Goal: Information Seeking & Learning: Learn about a topic

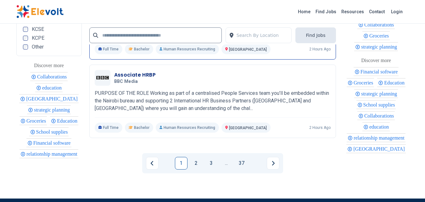
scroll to position [1426, 0]
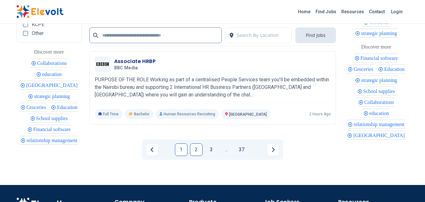
click at [194, 145] on link "2" at bounding box center [196, 149] width 13 height 13
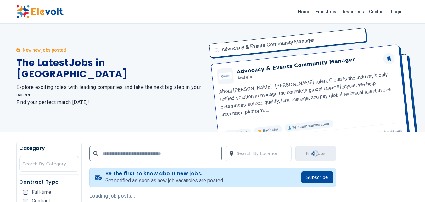
scroll to position [0, 0]
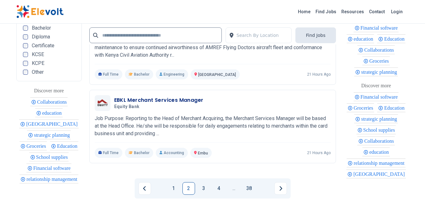
scroll to position [1343, 0]
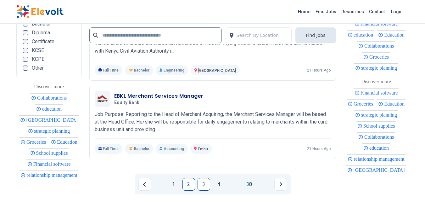
click at [208, 181] on link "3" at bounding box center [204, 184] width 13 height 13
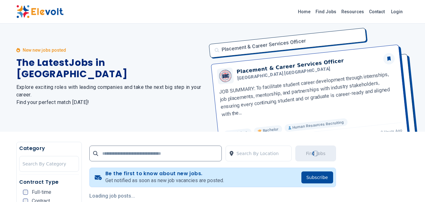
scroll to position [0, 0]
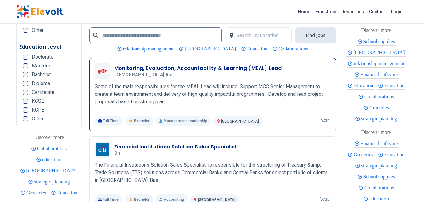
scroll to position [1259, 0]
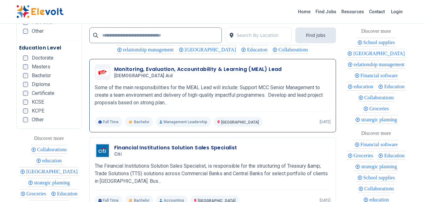
click at [220, 106] on div "Monitoring, Evaluation, Accountability & Learning (MEAL) Lead Christian Aid 10/…" at bounding box center [213, 95] width 236 height 63
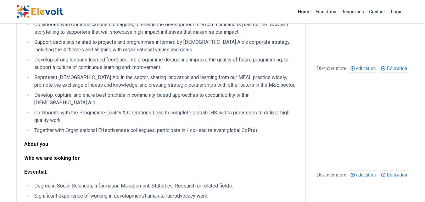
scroll to position [252, 0]
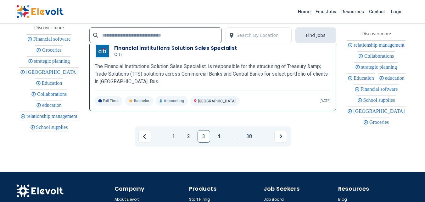
scroll to position [1385, 0]
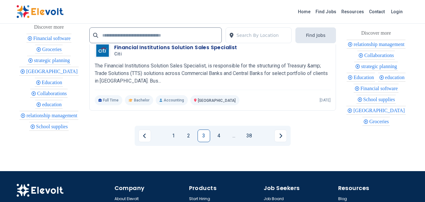
click at [225, 134] on link "4" at bounding box center [219, 135] width 13 height 13
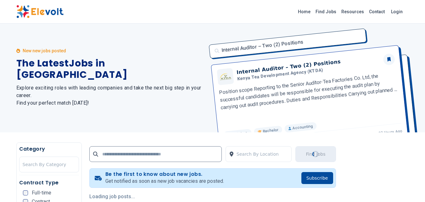
scroll to position [0, 0]
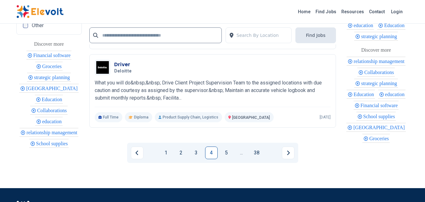
scroll to position [1343, 0]
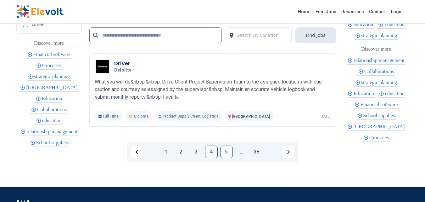
click at [227, 155] on link "5" at bounding box center [226, 151] width 13 height 13
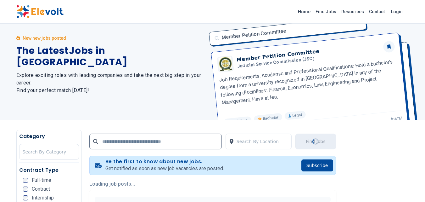
scroll to position [0, 0]
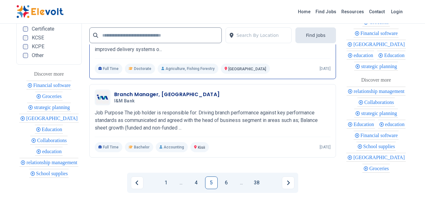
scroll to position [1343, 0]
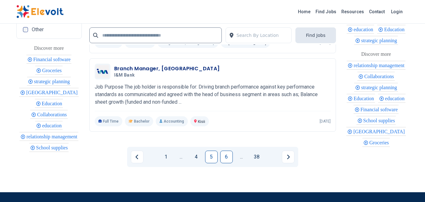
click at [227, 157] on link "6" at bounding box center [226, 156] width 13 height 13
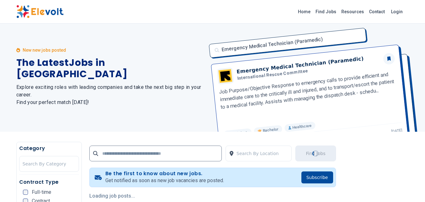
scroll to position [0, 0]
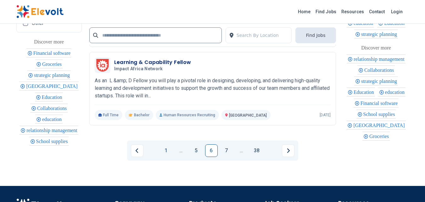
scroll to position [1426, 0]
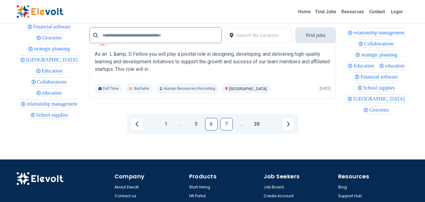
click at [228, 124] on link "7" at bounding box center [226, 124] width 13 height 13
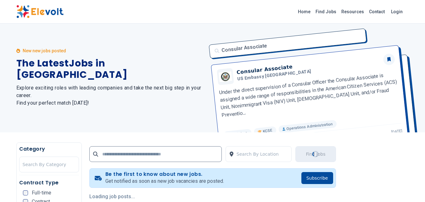
scroll to position [0, 0]
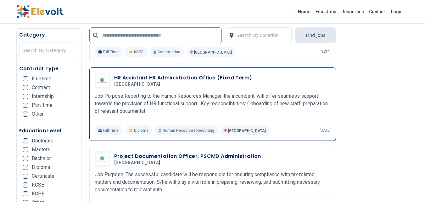
scroll to position [672, 0]
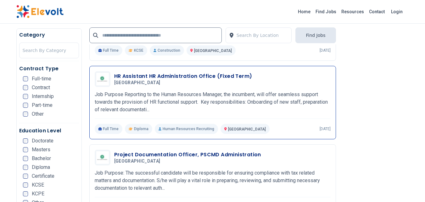
click at [225, 109] on p "Job Purpose Reporting to the Human Resources Manager, the incumbent, will offer…" at bounding box center [213, 102] width 236 height 23
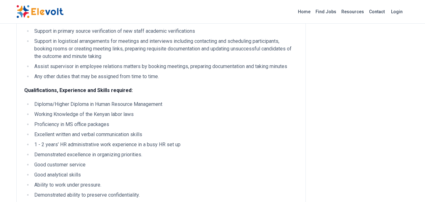
scroll to position [252, 0]
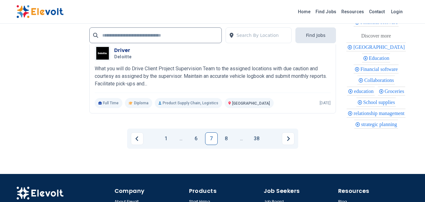
scroll to position [1385, 0]
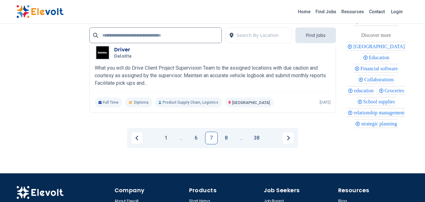
click at [226, 135] on link "8" at bounding box center [226, 138] width 13 height 13
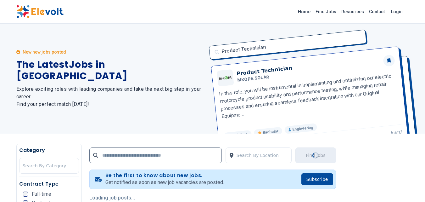
scroll to position [0, 0]
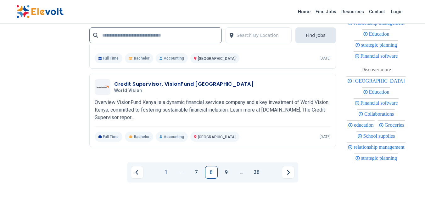
scroll to position [1343, 0]
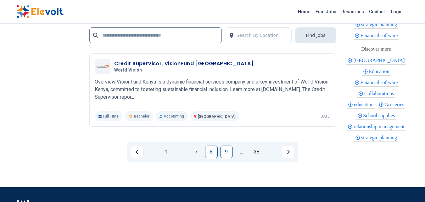
click at [232, 153] on link "9" at bounding box center [226, 151] width 13 height 13
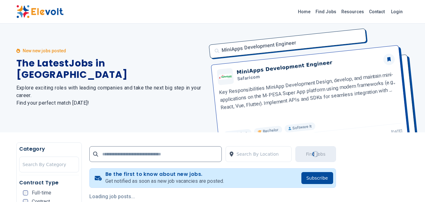
scroll to position [0, 0]
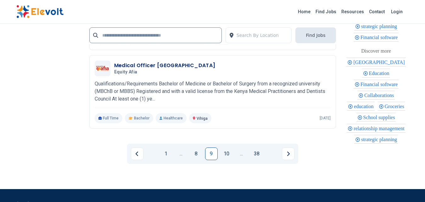
scroll to position [1343, 0]
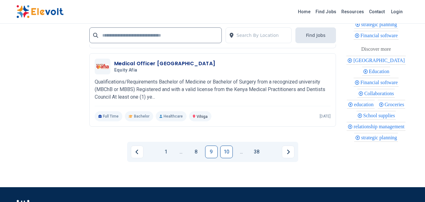
click at [229, 154] on link "10" at bounding box center [226, 151] width 13 height 13
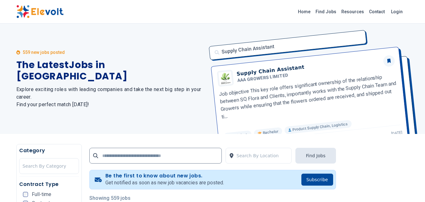
scroll to position [84, 0]
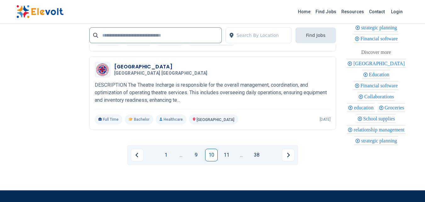
scroll to position [1385, 0]
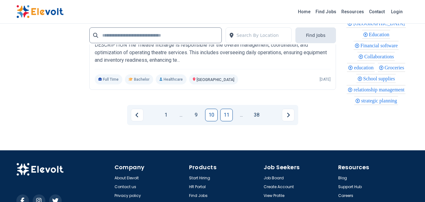
click at [232, 116] on link "11" at bounding box center [226, 115] width 13 height 13
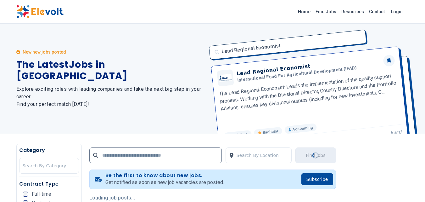
scroll to position [0, 0]
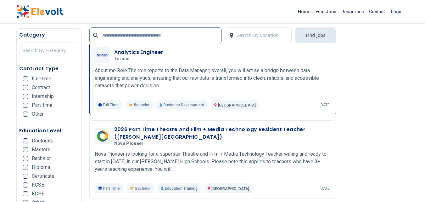
scroll to position [168, 0]
